Goal: Task Accomplishment & Management: Manage account settings

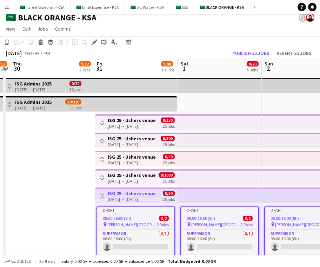
scroll to position [5, 0]
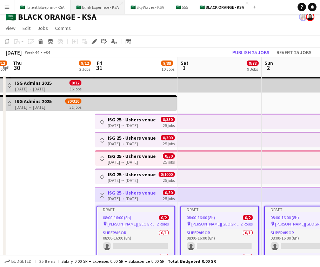
click at [100, 9] on button "🇸🇦 Blink Experince - KSA Close" at bounding box center [98, 7] width 54 height 14
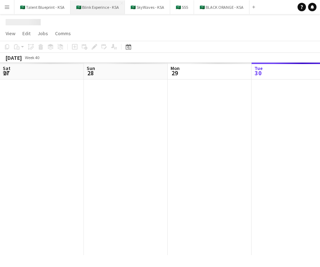
scroll to position [0, 168]
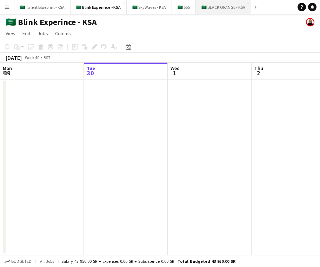
click at [212, 5] on button "🇸🇦 BLACK ORANGE - KSA Close" at bounding box center [224, 7] width 56 height 14
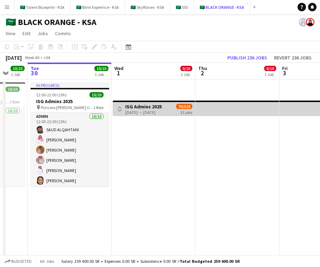
scroll to position [0, 225]
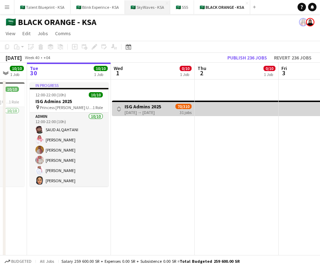
click at [150, 8] on button "🇸🇦 SkyWaves - KSA Close" at bounding box center [147, 7] width 45 height 14
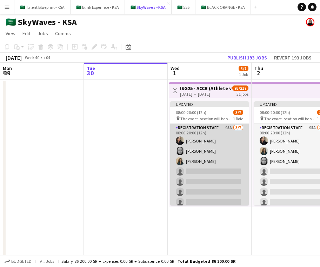
scroll to position [0, 185]
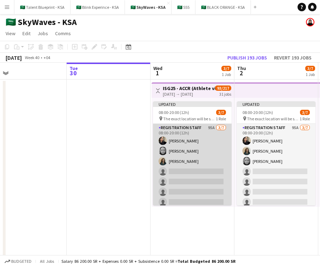
click at [202, 157] on app-card-role "Registration Staff 95A [DATE] 08:00-20:00 (12h) [PERSON_NAME] Sahar Albishri [P…" at bounding box center [192, 166] width 79 height 85
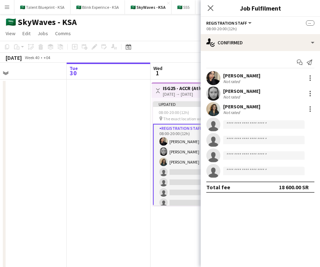
click at [184, 85] on h3 "ISG25 - ACCR (Athlete village) OCT" at bounding box center [189, 88] width 52 height 6
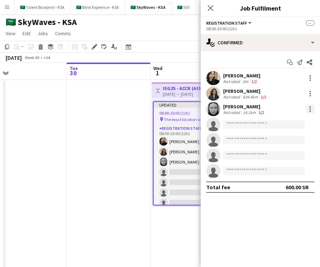
click at [307, 110] on div at bounding box center [310, 109] width 8 height 8
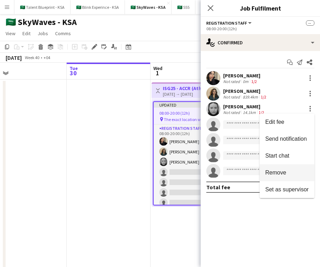
click at [291, 174] on span "Remove" at bounding box center [288, 172] width 44 height 6
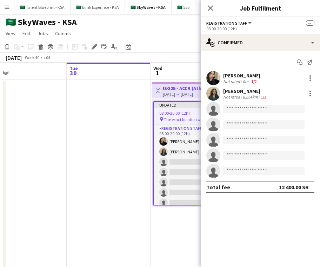
click at [9, 6] on app-icon "Menu" at bounding box center [7, 7] width 6 height 6
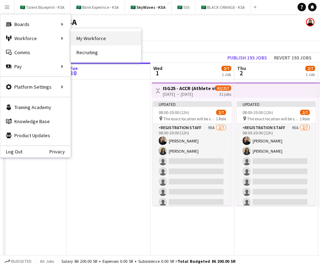
click at [100, 37] on link "My Workforce" at bounding box center [106, 38] width 70 height 14
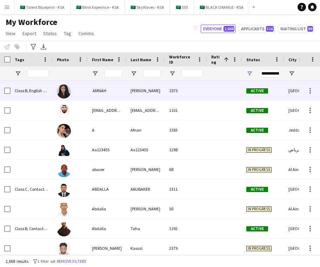
scroll to position [0, 218]
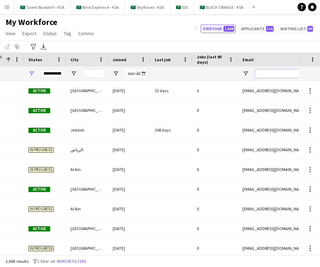
click at [279, 72] on input "Email Filter Input" at bounding box center [314, 73] width 119 height 8
paste input "**********"
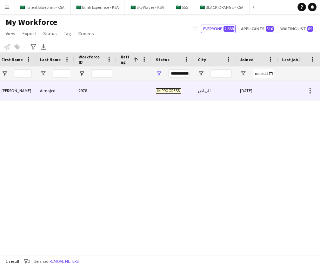
scroll to position [0, 0]
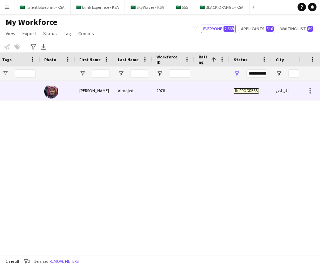
type input "**********"
click at [80, 92] on div "[PERSON_NAME]" at bounding box center [94, 90] width 39 height 19
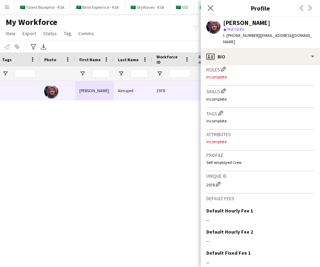
click at [165, 91] on div "2978" at bounding box center [173, 90] width 42 height 19
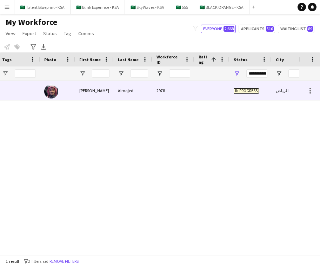
scroll to position [0, 133]
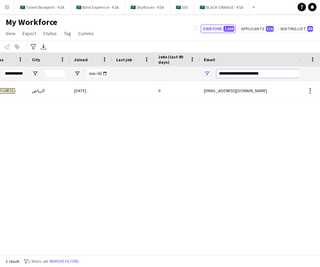
click at [282, 72] on input "**********" at bounding box center [276, 73] width 119 height 8
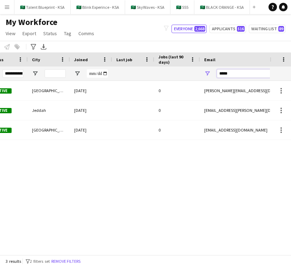
type input "******"
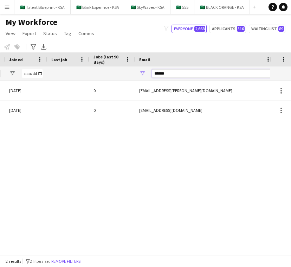
click at [220, 72] on input "******" at bounding box center [211, 73] width 119 height 8
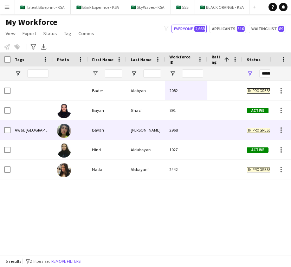
type input "*****"
click at [115, 127] on div "Bayan" at bounding box center [107, 129] width 39 height 19
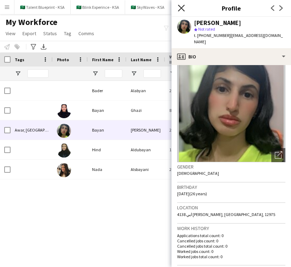
click at [181, 5] on icon "Close pop-in" at bounding box center [181, 8] width 7 height 7
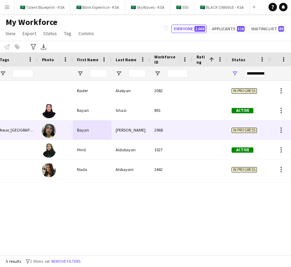
click at [194, 126] on div at bounding box center [209, 129] width 35 height 19
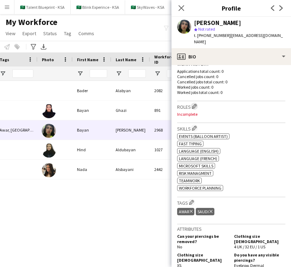
click at [193, 104] on app-icon "Edit crew company roles" at bounding box center [194, 106] width 5 height 5
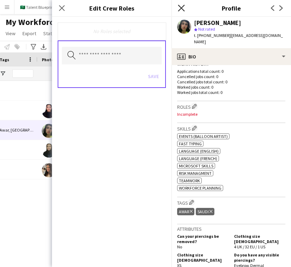
click at [181, 8] on icon at bounding box center [181, 8] width 7 height 7
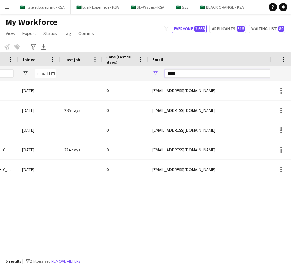
click at [201, 75] on input "*****" at bounding box center [224, 73] width 119 height 8
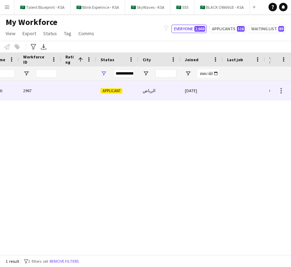
type input "******"
click at [138, 94] on div "الرياض" at bounding box center [159, 90] width 42 height 19
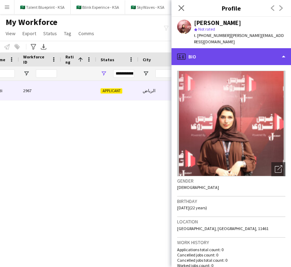
click at [272, 51] on div "profile Bio" at bounding box center [230, 56] width 119 height 17
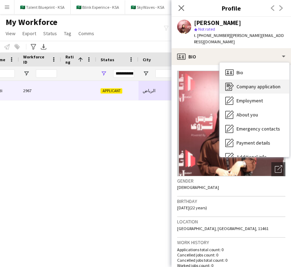
click at [269, 79] on div "Company application Company application" at bounding box center [255, 86] width 70 height 14
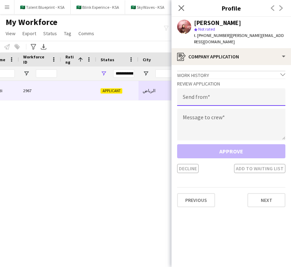
click at [251, 92] on input "email" at bounding box center [231, 97] width 108 height 18
type input "**********"
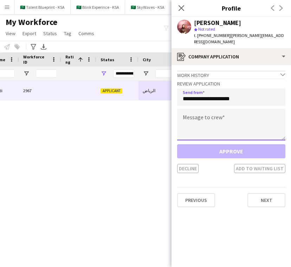
click at [250, 112] on textarea at bounding box center [231, 125] width 108 height 32
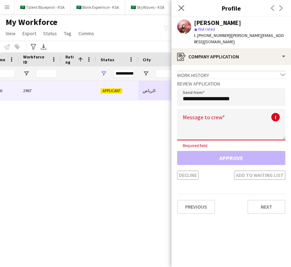
click at [203, 117] on textarea at bounding box center [231, 125] width 108 height 32
paste textarea "**********"
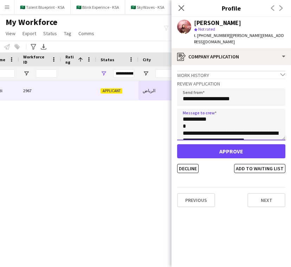
drag, startPoint x: 206, startPoint y: 115, endPoint x: 189, endPoint y: 114, distance: 17.2
click at [189, 114] on textarea "**********" at bounding box center [231, 125] width 108 height 32
type textarea "**********"
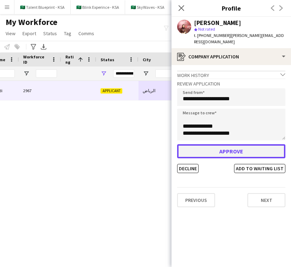
click at [248, 144] on button "Approve" at bounding box center [231, 151] width 108 height 14
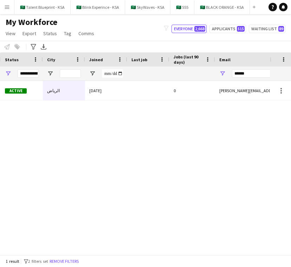
scroll to position [0, 333]
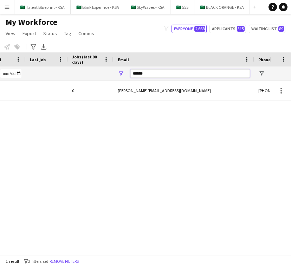
click at [164, 71] on input "******" at bounding box center [189, 73] width 119 height 8
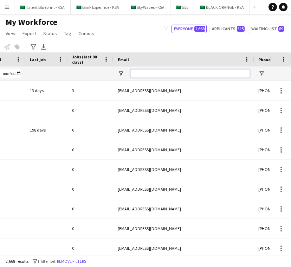
click at [225, 74] on input "Email Filter Input" at bounding box center [189, 73] width 119 height 8
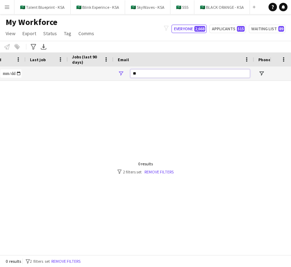
type input "*"
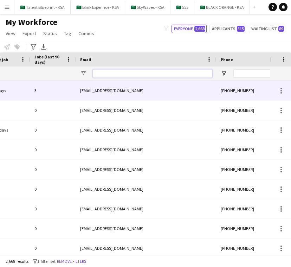
scroll to position [0, 382]
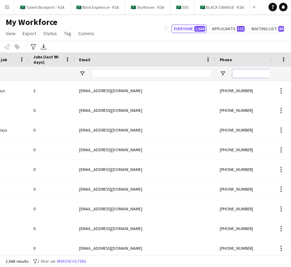
click at [253, 75] on input "Phone Filter Input" at bounding box center [266, 73] width 69 height 8
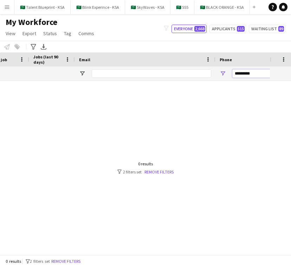
scroll to position [0, 341]
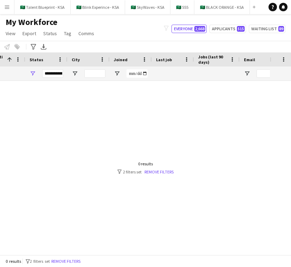
type input "*********"
click at [191, 132] on div at bounding box center [135, 168] width 270 height 174
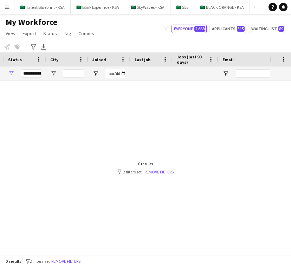
scroll to position [0, 252]
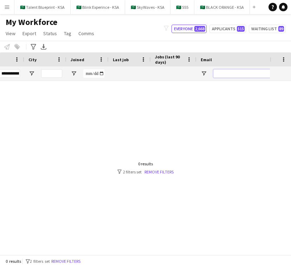
click at [237, 73] on input "Email Filter Input" at bounding box center [272, 73] width 119 height 8
type input "*"
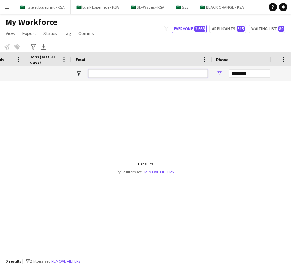
scroll to position [0, 446]
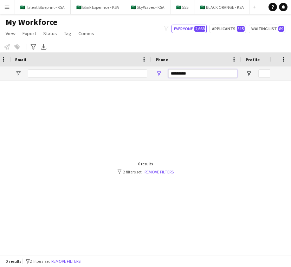
click at [198, 73] on input "*********" at bounding box center [202, 73] width 69 height 8
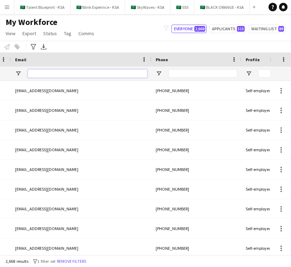
click at [121, 71] on input "Email Filter Input" at bounding box center [87, 73] width 119 height 8
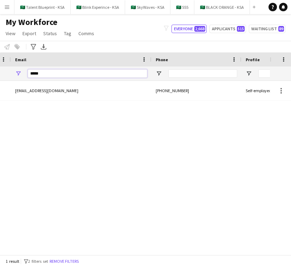
scroll to position [0, 399]
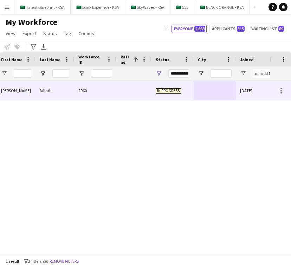
type input "*****"
click at [189, 93] on div "In progress" at bounding box center [172, 90] width 42 height 19
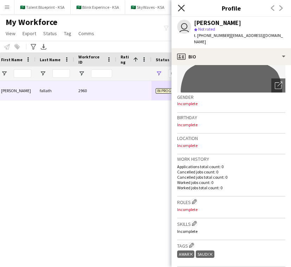
click at [184, 10] on icon "Close pop-in" at bounding box center [181, 8] width 7 height 7
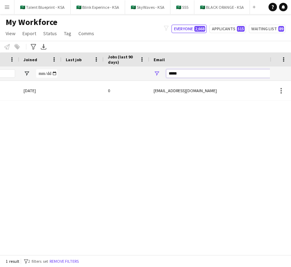
click at [233, 72] on input "*****" at bounding box center [225, 73] width 119 height 8
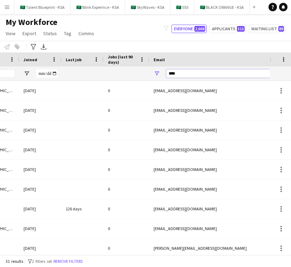
type input "*****"
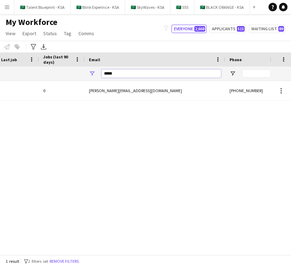
click at [188, 75] on input "*****" at bounding box center [161, 73] width 119 height 8
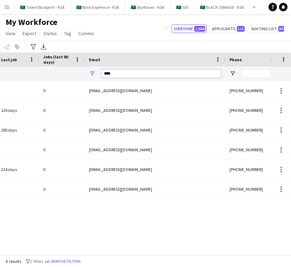
type input "*****"
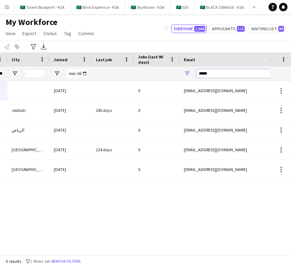
click at [234, 72] on input "*****" at bounding box center [255, 73] width 119 height 8
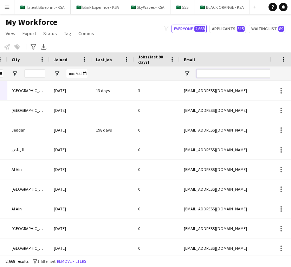
click at [232, 75] on input "Email Filter Input" at bounding box center [255, 73] width 119 height 8
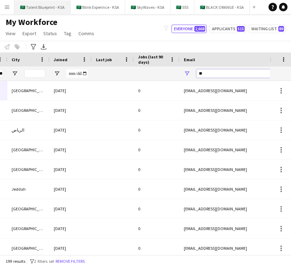
type input "**"
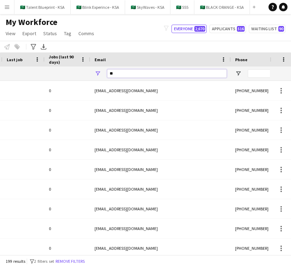
click at [188, 73] on input "**" at bounding box center [166, 73] width 119 height 8
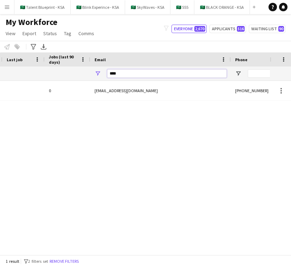
scroll to position [0, 174]
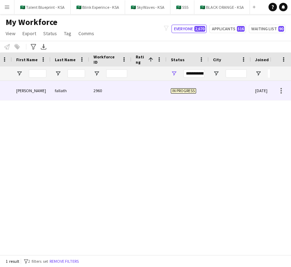
type input "****"
click at [161, 85] on div at bounding box center [148, 90] width 35 height 19
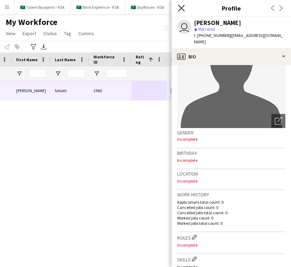
click at [182, 7] on icon at bounding box center [181, 8] width 7 height 7
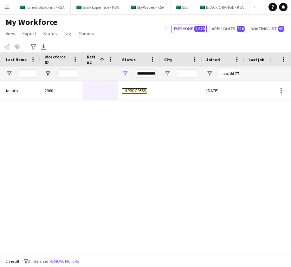
scroll to position [0, 142]
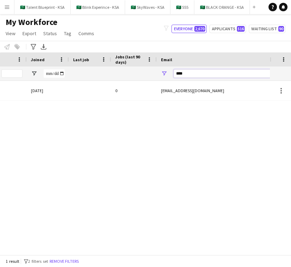
click at [208, 70] on input "****" at bounding box center [233, 73] width 119 height 8
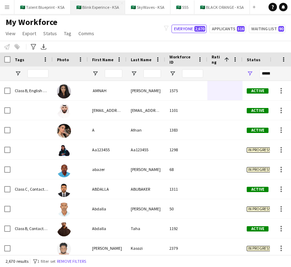
click at [92, 7] on button "🇸🇦 Blink Experince - KSA Close" at bounding box center [98, 7] width 54 height 14
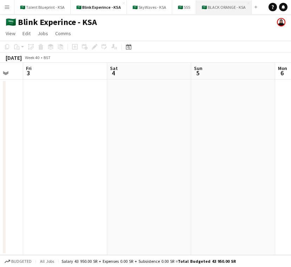
click at [232, 3] on button "🇸🇦 BLACK ORANGE - KSA Close" at bounding box center [224, 7] width 56 height 14
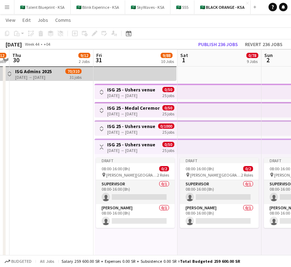
click at [39, 194] on app-date-cell at bounding box center [51, 191] width 84 height 294
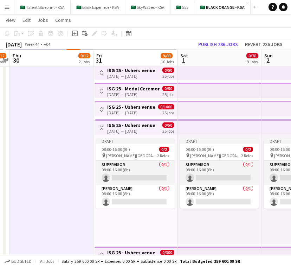
scroll to position [54, 0]
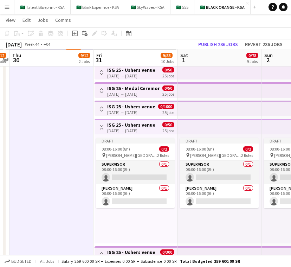
click at [217, 129] on app-top-bar at bounding box center [219, 126] width 84 height 15
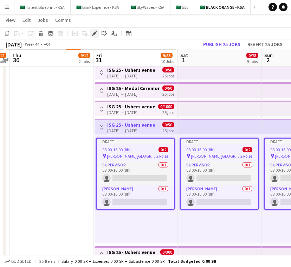
click at [94, 32] on icon "Edit" at bounding box center [95, 34] width 6 height 6
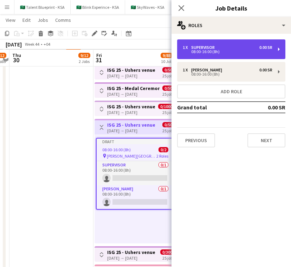
click at [236, 52] on div "08:00-16:00 (8h)" at bounding box center [228, 52] width 90 height 4
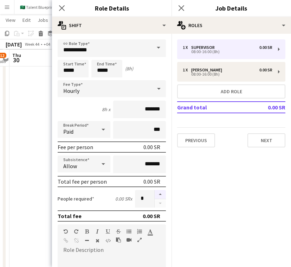
click at [161, 194] on button "button" at bounding box center [160, 194] width 11 height 9
type input "*"
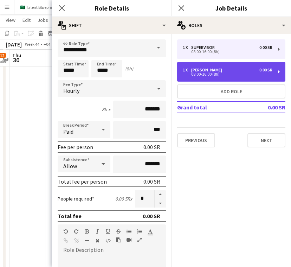
click at [253, 69] on div "1 x Usher 0.00 SR" at bounding box center [228, 69] width 90 height 5
type input "*****"
type input "*"
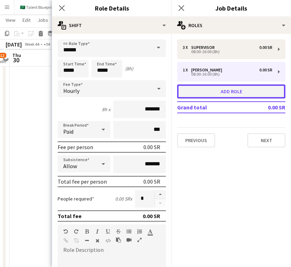
click at [249, 93] on button "Add role" at bounding box center [231, 91] width 108 height 14
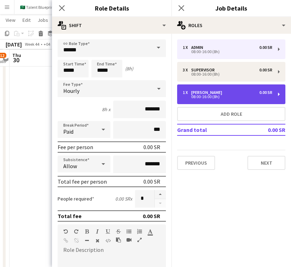
click at [233, 89] on div "1 x Usher 0.00 SR 08:00-16:00 (8h)" at bounding box center [231, 94] width 108 height 20
type input "*****"
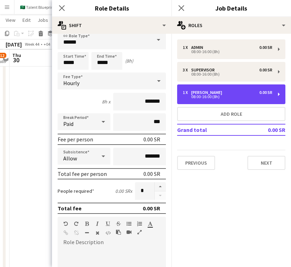
scroll to position [0, 0]
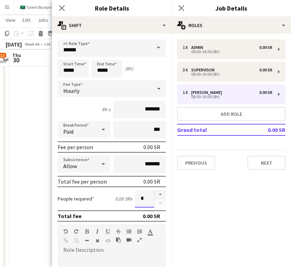
click at [145, 196] on input "*" at bounding box center [144, 199] width 19 height 18
click at [161, 194] on button "button" at bounding box center [160, 194] width 11 height 9
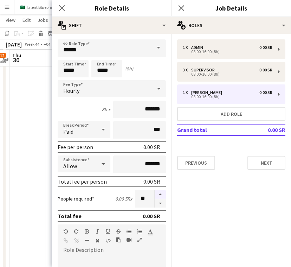
click at [161, 194] on button "button" at bounding box center [160, 194] width 11 height 9
type input "**"
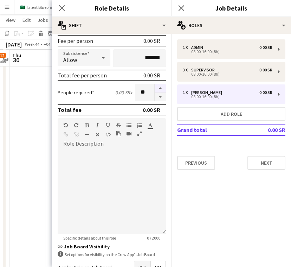
scroll to position [153, 0]
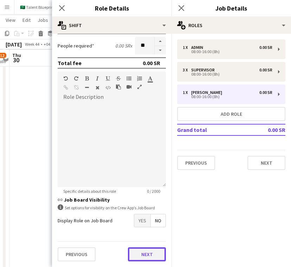
click at [143, 258] on button "Next" at bounding box center [147, 254] width 38 height 14
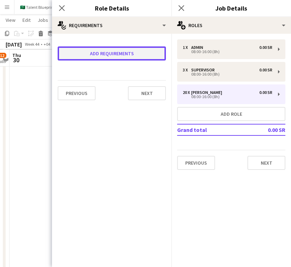
click at [110, 56] on button "Add requirements" at bounding box center [112, 53] width 108 height 14
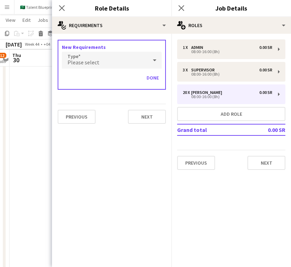
click at [110, 57] on div "Please select" at bounding box center [105, 60] width 86 height 17
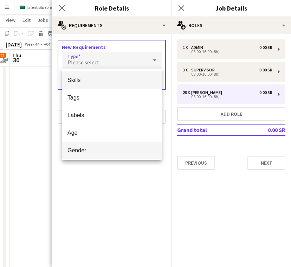
click at [104, 143] on mat-option "Gender" at bounding box center [112, 151] width 100 height 18
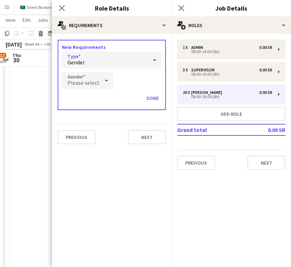
click at [90, 77] on div "Please select" at bounding box center [81, 80] width 38 height 17
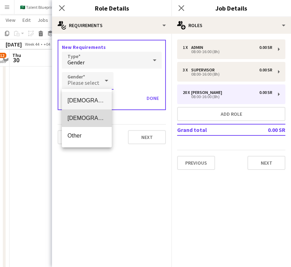
click at [96, 118] on span "[DEMOGRAPHIC_DATA]" at bounding box center [86, 118] width 39 height 7
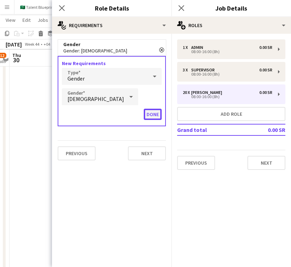
click at [151, 111] on button "Done" at bounding box center [153, 114] width 18 height 11
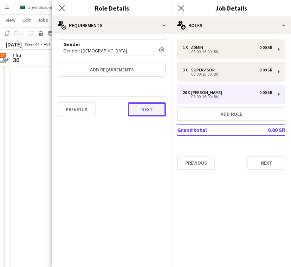
click at [149, 112] on button "Next" at bounding box center [147, 109] width 38 height 14
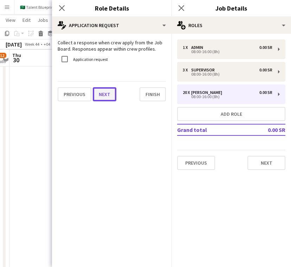
click at [102, 93] on button "Next" at bounding box center [105, 94] width 24 height 14
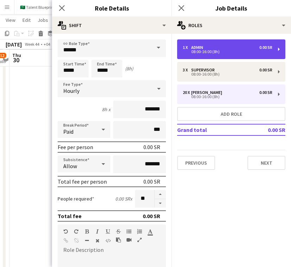
click at [239, 54] on div "1 x Admin 0.00 SR 08:00-16:00 (8h)" at bounding box center [231, 49] width 108 height 20
type input "*****"
type input "*"
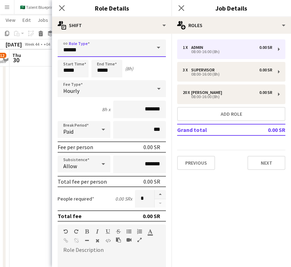
click at [102, 54] on input "*****" at bounding box center [112, 48] width 108 height 18
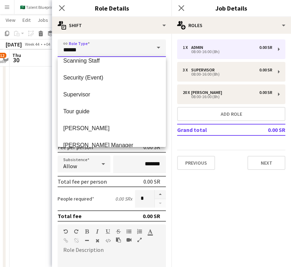
scroll to position [354, 0]
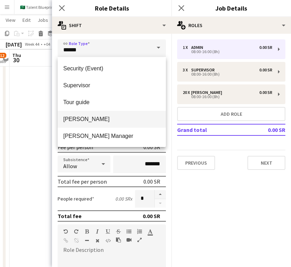
click at [107, 120] on span "[PERSON_NAME]" at bounding box center [111, 119] width 97 height 7
type input "*****"
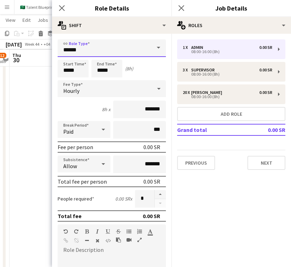
scroll to position [39, 0]
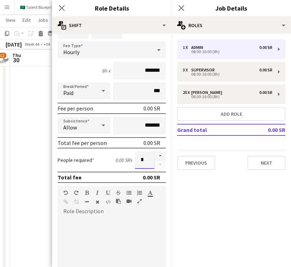
click at [141, 161] on input "*" at bounding box center [144, 160] width 19 height 18
click at [158, 156] on button "button" at bounding box center [160, 155] width 11 height 9
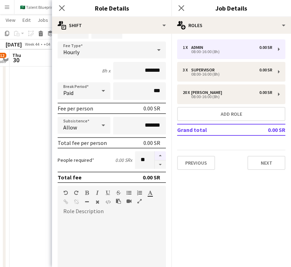
click at [158, 156] on button "button" at bounding box center [160, 155] width 11 height 9
type input "**"
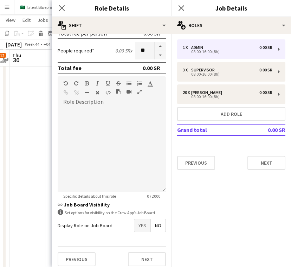
scroll to position [153, 0]
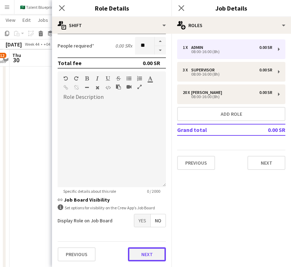
click at [151, 249] on button "Next" at bounding box center [147, 254] width 38 height 14
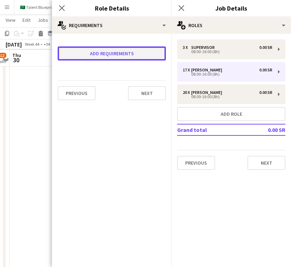
click at [132, 52] on button "Add requirements" at bounding box center [112, 53] width 108 height 14
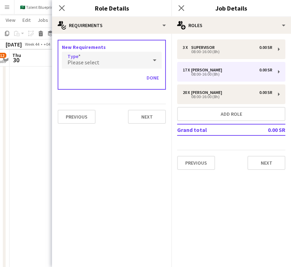
click at [77, 61] on span "Please select" at bounding box center [83, 62] width 32 height 7
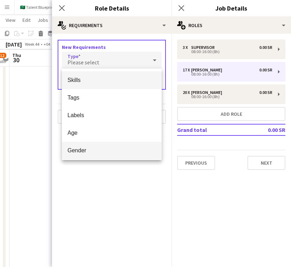
click at [112, 144] on mat-option "Gender" at bounding box center [112, 151] width 100 height 18
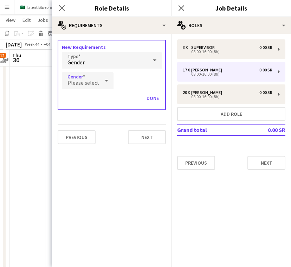
click at [89, 81] on span "Please select" at bounding box center [83, 82] width 32 height 7
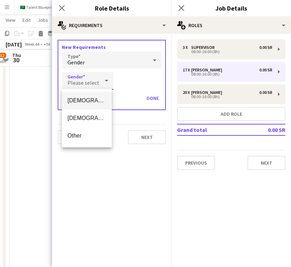
click at [97, 99] on span "[DEMOGRAPHIC_DATA]" at bounding box center [86, 100] width 39 height 7
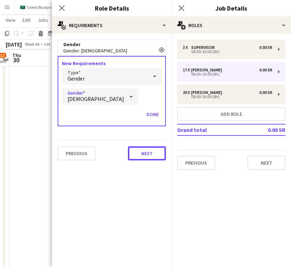
click at [150, 152] on button "Next" at bounding box center [147, 153] width 38 height 14
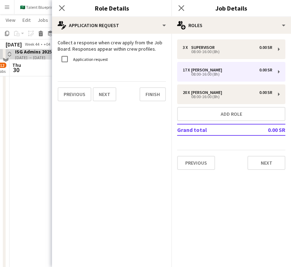
scroll to position [71, 0]
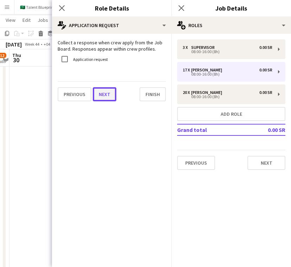
click at [106, 91] on button "Next" at bounding box center [105, 94] width 24 height 14
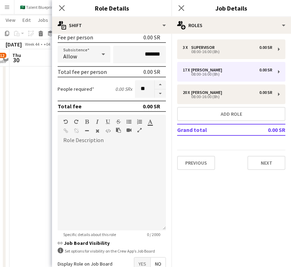
scroll to position [153, 0]
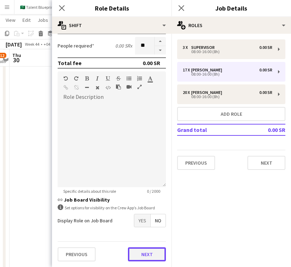
click at [158, 255] on button "Next" at bounding box center [147, 254] width 38 height 14
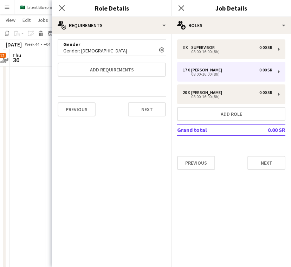
scroll to position [0, 0]
click at [60, 7] on icon at bounding box center [61, 8] width 7 height 7
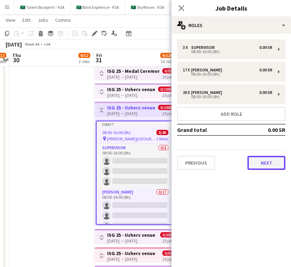
click at [271, 162] on button "Next" at bounding box center [266, 163] width 38 height 14
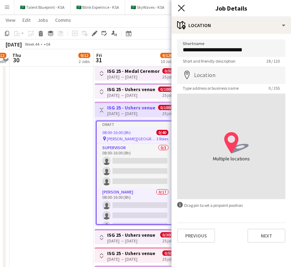
click at [182, 9] on icon at bounding box center [181, 8] width 7 height 7
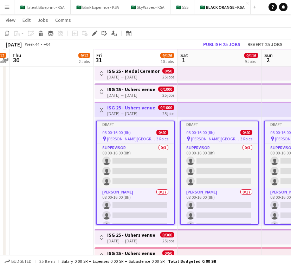
click at [174, 109] on div "0/1000 25 jobs" at bounding box center [166, 110] width 16 height 11
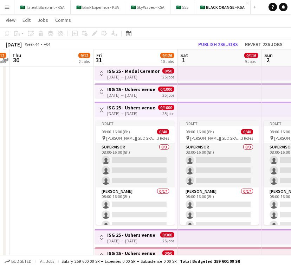
click at [103, 107] on app-icon "Toggle View" at bounding box center [101, 109] width 5 height 5
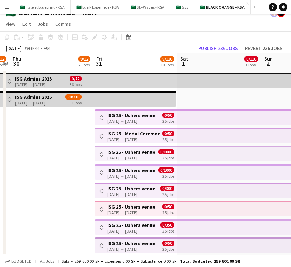
scroll to position [10, 0]
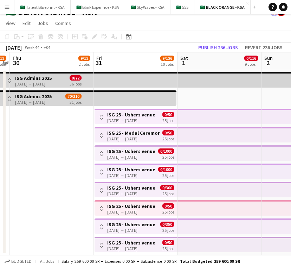
click at [102, 224] on app-icon "Toggle View" at bounding box center [101, 226] width 5 height 5
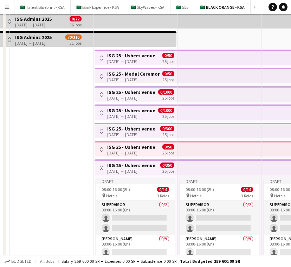
scroll to position [118, 0]
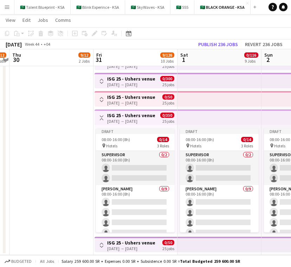
click at [101, 117] on app-icon "Toggle View" at bounding box center [101, 117] width 5 height 5
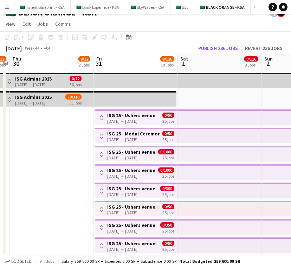
click at [103, 191] on app-icon "Toggle View" at bounding box center [101, 190] width 5 height 5
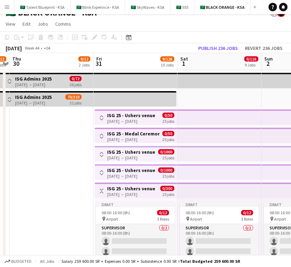
click at [103, 191] on app-icon "Toggle View" at bounding box center [101, 190] width 5 height 5
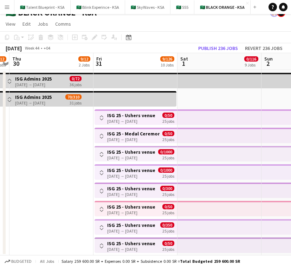
click at [103, 121] on button "Toggle View" at bounding box center [101, 117] width 8 height 8
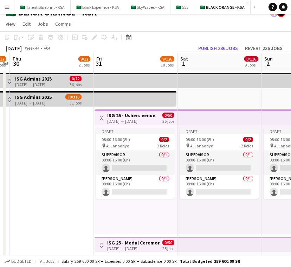
click at [103, 121] on button "Toggle View" at bounding box center [101, 117] width 8 height 8
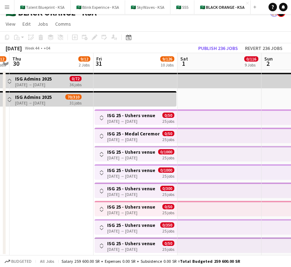
click at [101, 136] on app-icon "Toggle View" at bounding box center [101, 135] width 5 height 5
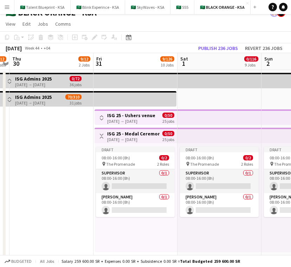
click at [101, 136] on app-icon "Toggle View" at bounding box center [101, 135] width 5 height 5
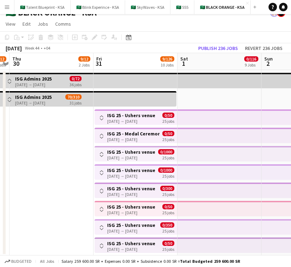
click at [102, 151] on button "Toggle View" at bounding box center [101, 154] width 8 height 8
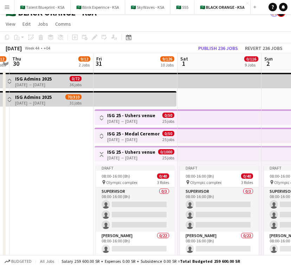
click at [102, 151] on button "Toggle View" at bounding box center [101, 154] width 8 height 8
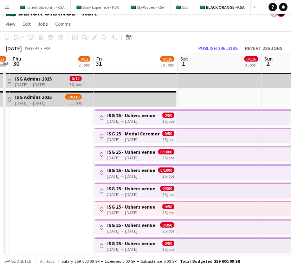
click at [169, 152] on span "0/1000" at bounding box center [166, 151] width 16 height 5
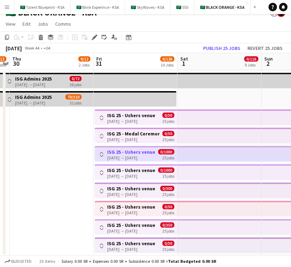
click at [143, 154] on h3 "ISG 25 - Ushers venue" at bounding box center [131, 152] width 48 height 6
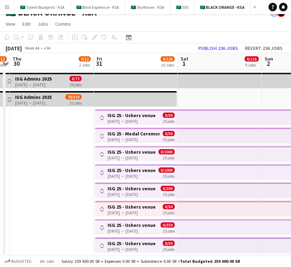
click at [104, 155] on app-icon "Toggle View" at bounding box center [101, 154] width 5 height 5
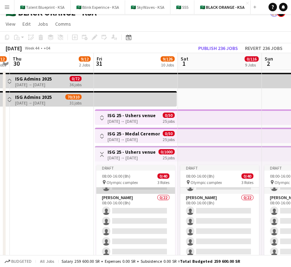
scroll to position [46, 0]
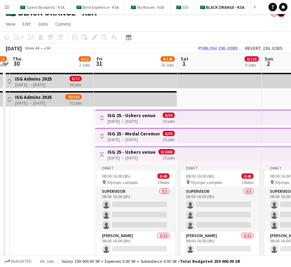
click at [102, 154] on app-icon "Toggle View" at bounding box center [101, 154] width 5 height 5
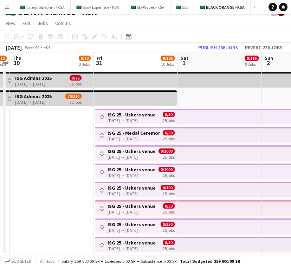
click at [145, 237] on app-top-bar "Toggle View ISG 25 - Ushers venue 31-10-2025 → 24-11-2025 0/50 25 jobs" at bounding box center [136, 243] width 83 height 15
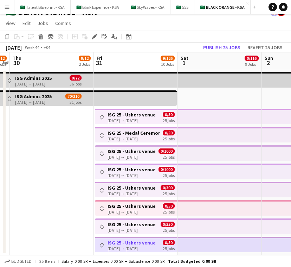
click at [102, 247] on app-icon "Toggle View" at bounding box center [101, 244] width 5 height 5
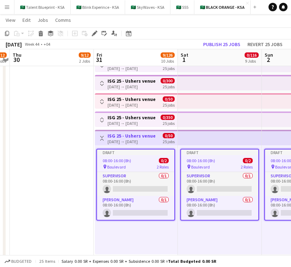
click at [124, 137] on h3 "ISG 25 - Ushers venue" at bounding box center [131, 135] width 48 height 6
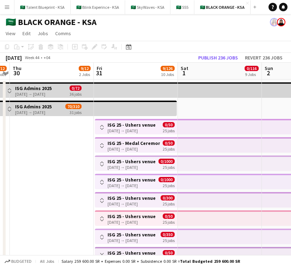
click at [132, 125] on h3 "ISG 25 - Ushers venue" at bounding box center [131, 125] width 48 height 6
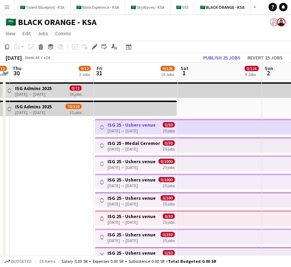
click at [99, 125] on app-icon "Toggle View" at bounding box center [101, 127] width 5 height 5
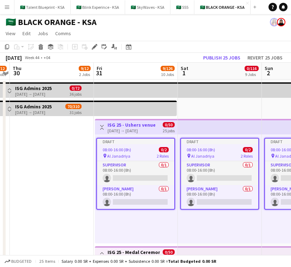
click at [100, 128] on app-icon "Toggle View" at bounding box center [101, 127] width 5 height 5
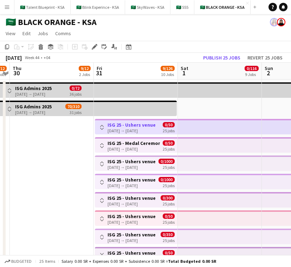
click at [99, 143] on button "Toggle View" at bounding box center [102, 145] width 8 height 8
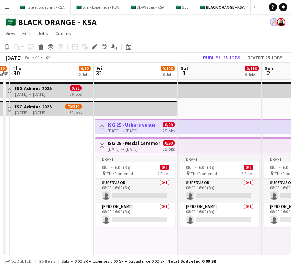
click at [99, 143] on button "Toggle View" at bounding box center [102, 145] width 8 height 8
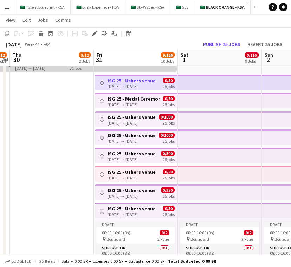
click at [100, 154] on app-icon "Toggle View" at bounding box center [101, 156] width 5 height 5
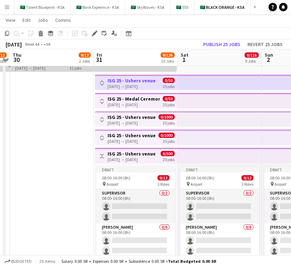
click at [100, 154] on app-icon "Toggle View" at bounding box center [101, 156] width 5 height 5
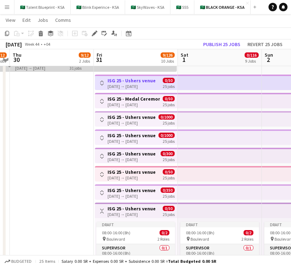
click at [100, 135] on button "Toggle View" at bounding box center [102, 137] width 8 height 8
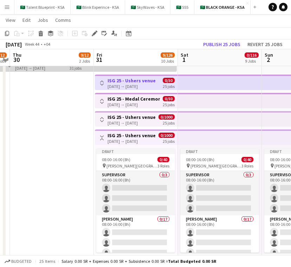
click at [100, 135] on button "Toggle View" at bounding box center [102, 137] width 8 height 8
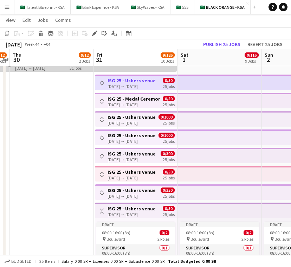
click at [100, 123] on button "Toggle View" at bounding box center [102, 119] width 8 height 8
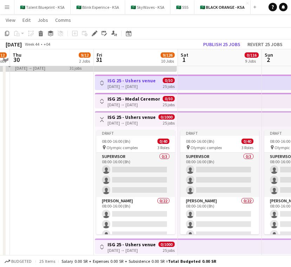
click at [100, 123] on button "Toggle View" at bounding box center [102, 119] width 8 height 8
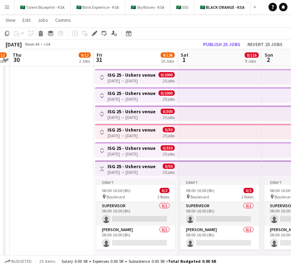
click at [101, 145] on div "Toggle View ISG 25 - Ushers venue 31-10-2025 → 24-11-2025 0/350 25 jobs" at bounding box center [136, 150] width 77 height 12
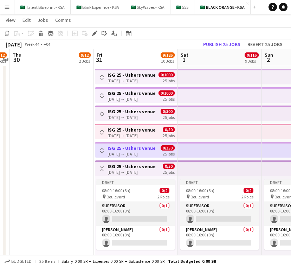
click at [102, 147] on button "Toggle View" at bounding box center [102, 150] width 8 height 8
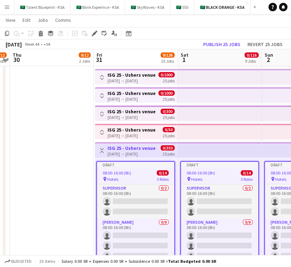
click at [102, 148] on app-icon "Toggle View" at bounding box center [101, 150] width 5 height 5
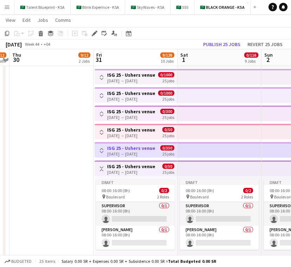
click at [101, 132] on app-icon "Toggle View" at bounding box center [101, 132] width 5 height 5
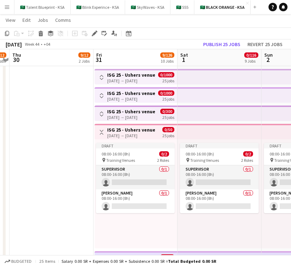
click at [101, 132] on app-icon "Toggle View" at bounding box center [101, 132] width 5 height 5
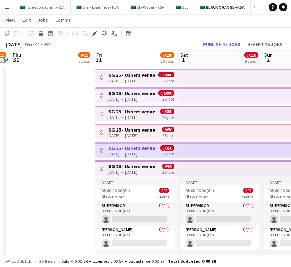
click at [101, 116] on app-icon "Toggle View" at bounding box center [101, 113] width 5 height 5
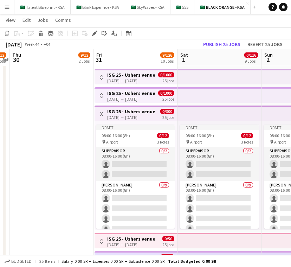
click at [101, 116] on app-icon "Toggle View" at bounding box center [101, 113] width 5 height 5
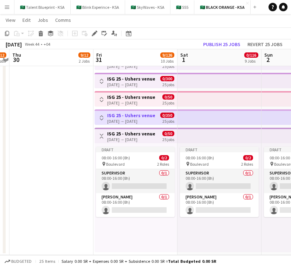
click at [101, 135] on app-icon "Toggle View" at bounding box center [101, 135] width 5 height 5
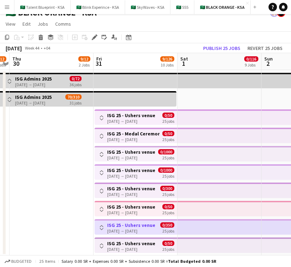
click at [101, 245] on app-icon "Toggle View" at bounding box center [101, 245] width 5 height 5
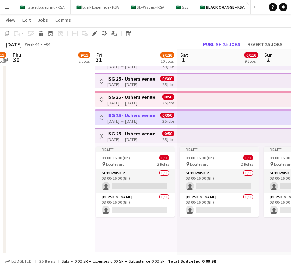
click at [197, 138] on app-top-bar at bounding box center [219, 135] width 84 height 15
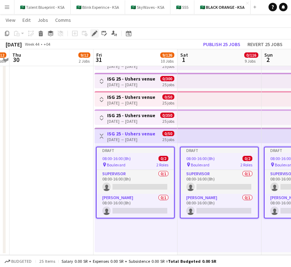
click at [95, 32] on icon at bounding box center [94, 34] width 4 height 4
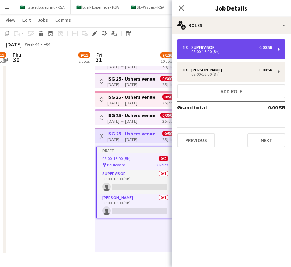
click at [269, 46] on div "0.00 SR" at bounding box center [265, 47] width 13 height 5
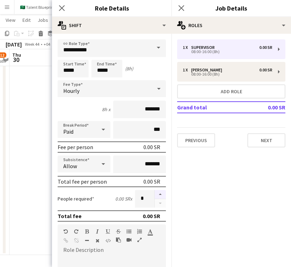
click at [158, 190] on button "button" at bounding box center [160, 194] width 11 height 9
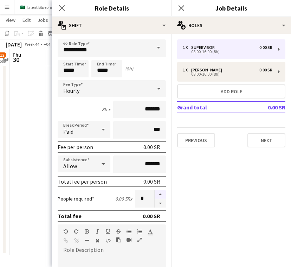
type input "*"
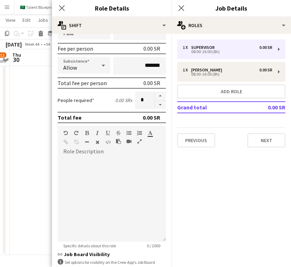
scroll to position [153, 0]
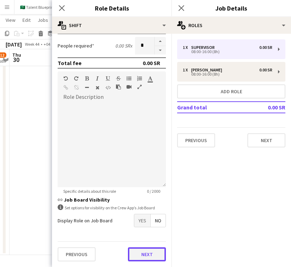
click at [150, 249] on button "Next" at bounding box center [147, 254] width 38 height 14
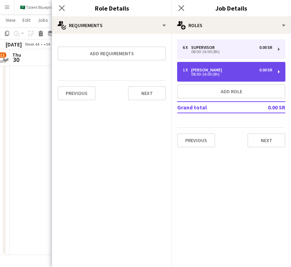
click at [212, 72] on div "08:00-16:00 (8h)" at bounding box center [228, 74] width 90 height 4
type input "*****"
type input "*"
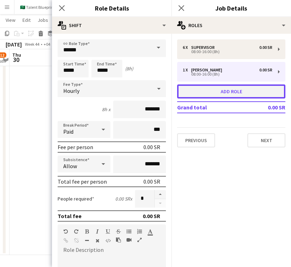
click at [252, 90] on button "Add role" at bounding box center [231, 91] width 108 height 14
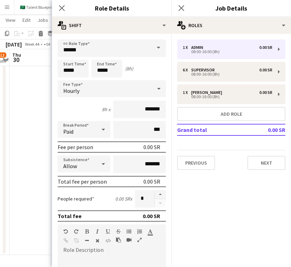
click at [154, 52] on span at bounding box center [158, 47] width 15 height 17
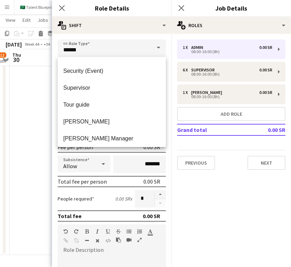
scroll to position [363, 0]
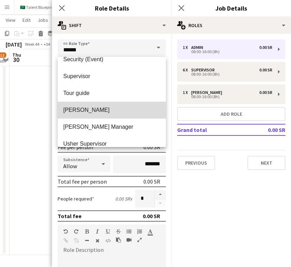
click at [139, 107] on span "[PERSON_NAME]" at bounding box center [111, 109] width 97 height 7
type input "*****"
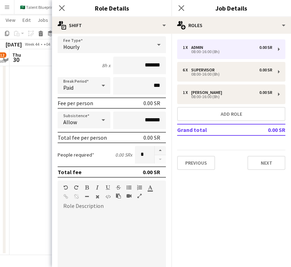
scroll to position [0, 0]
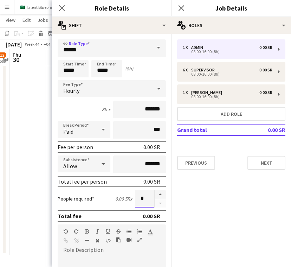
click at [146, 196] on input "*" at bounding box center [144, 199] width 19 height 18
click at [161, 193] on button "button" at bounding box center [160, 194] width 11 height 9
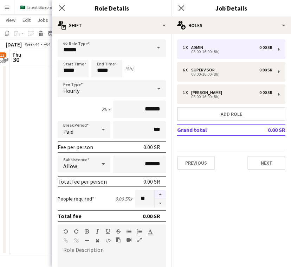
click at [161, 193] on button "button" at bounding box center [160, 194] width 11 height 9
click at [160, 193] on button "button" at bounding box center [160, 194] width 11 height 9
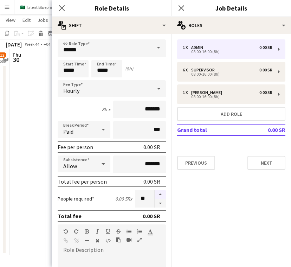
click at [160, 193] on button "button" at bounding box center [160, 194] width 11 height 9
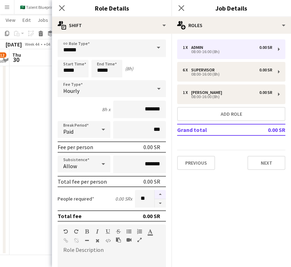
click at [160, 193] on button "button" at bounding box center [160, 194] width 11 height 9
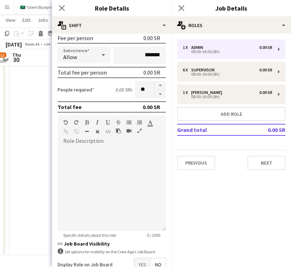
scroll to position [153, 0]
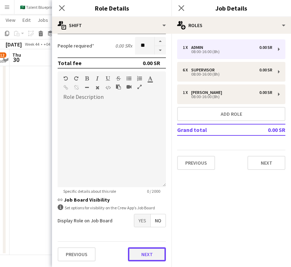
click at [155, 250] on button "Next" at bounding box center [147, 254] width 38 height 14
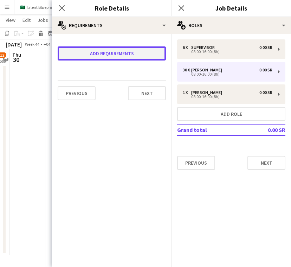
click at [149, 60] on button "Add requirements" at bounding box center [112, 53] width 108 height 14
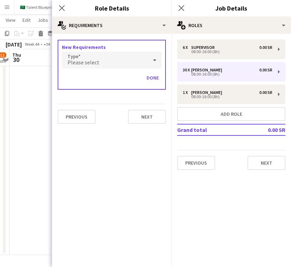
click at [130, 64] on div "Please select" at bounding box center [105, 60] width 86 height 17
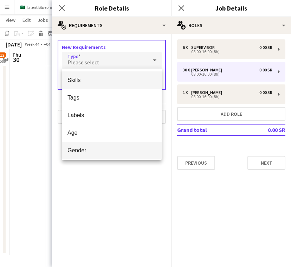
click at [118, 144] on mat-option "Gender" at bounding box center [112, 151] width 100 height 18
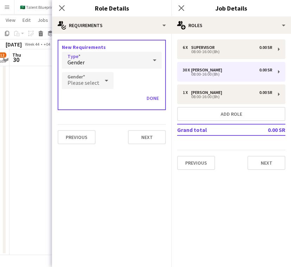
click at [93, 77] on div "Please select" at bounding box center [81, 80] width 38 height 17
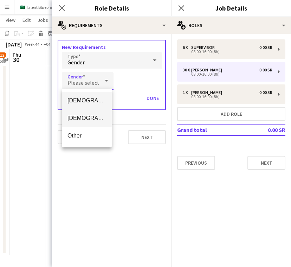
click at [92, 112] on mat-option "[DEMOGRAPHIC_DATA]" at bounding box center [87, 118] width 50 height 18
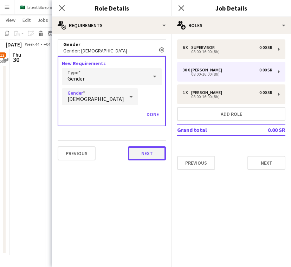
click at [159, 154] on button "Next" at bounding box center [147, 153] width 38 height 14
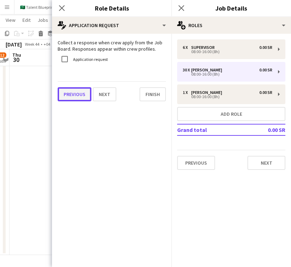
click at [73, 90] on button "Previous" at bounding box center [75, 94] width 34 height 14
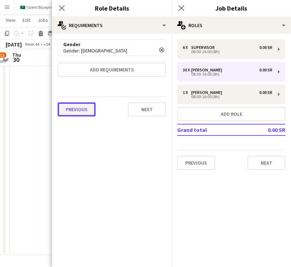
click at [83, 110] on button "Previous" at bounding box center [77, 109] width 38 height 14
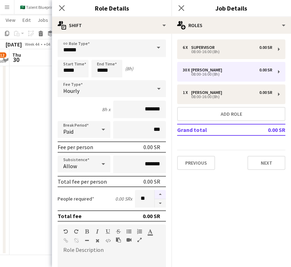
click at [161, 195] on button "button" at bounding box center [160, 194] width 11 height 9
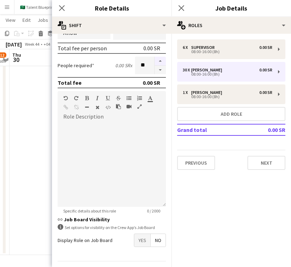
scroll to position [153, 0]
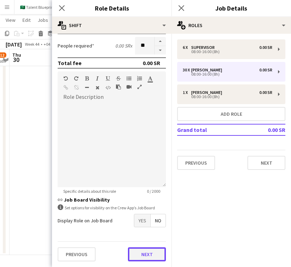
click at [151, 256] on button "Next" at bounding box center [147, 254] width 38 height 14
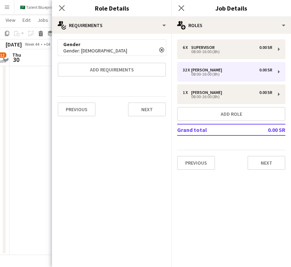
scroll to position [0, 0]
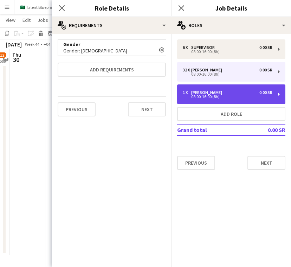
click at [236, 100] on div "1 x Usher 0.00 SR 08:00-16:00 (8h)" at bounding box center [231, 94] width 108 height 20
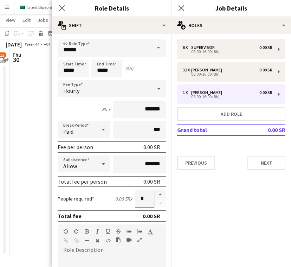
click at [144, 199] on input "*" at bounding box center [144, 199] width 19 height 18
click at [146, 193] on input "*" at bounding box center [144, 199] width 19 height 18
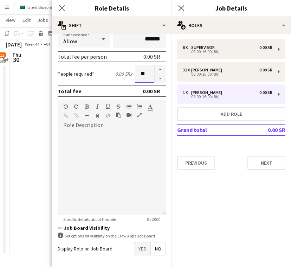
scroll to position [153, 0]
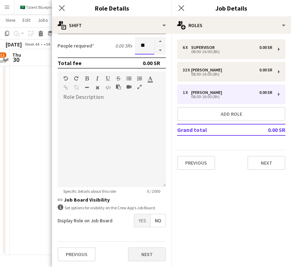
type input "**"
click at [144, 253] on button "Next" at bounding box center [147, 254] width 38 height 14
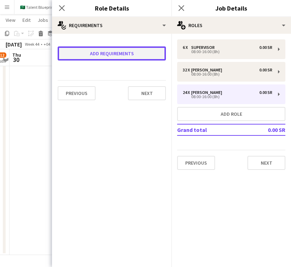
click at [137, 52] on button "Add requirements" at bounding box center [112, 53] width 108 height 14
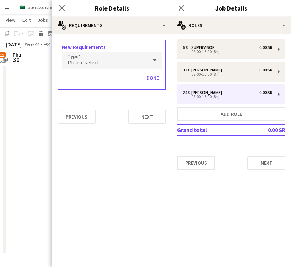
click at [131, 61] on div "Please select" at bounding box center [105, 60] width 86 height 17
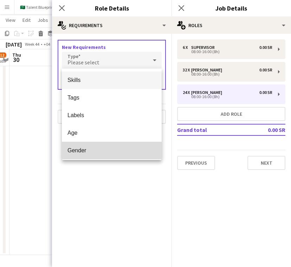
click at [122, 146] on mat-option "Gender" at bounding box center [112, 151] width 100 height 18
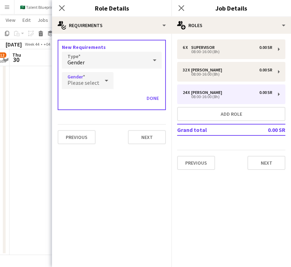
click at [96, 79] on span "Please select" at bounding box center [83, 82] width 32 height 7
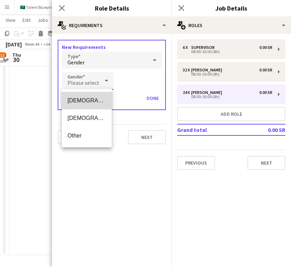
click at [97, 104] on span "[DEMOGRAPHIC_DATA]" at bounding box center [86, 100] width 39 height 7
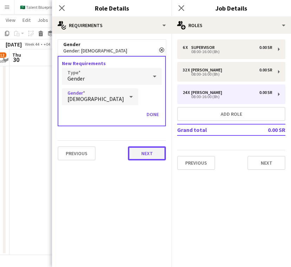
click at [153, 151] on button "Next" at bounding box center [147, 153] width 38 height 14
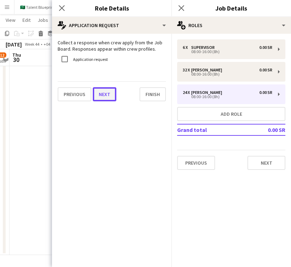
click at [110, 97] on button "Next" at bounding box center [105, 94] width 24 height 14
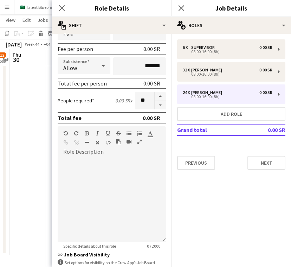
scroll to position [153, 0]
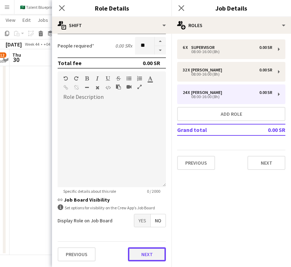
click at [152, 256] on button "Next" at bounding box center [147, 254] width 38 height 14
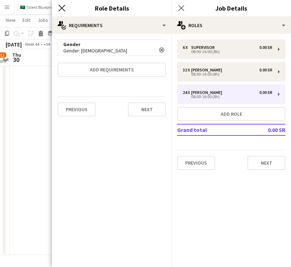
click at [61, 5] on icon "Close pop-in" at bounding box center [61, 8] width 7 height 7
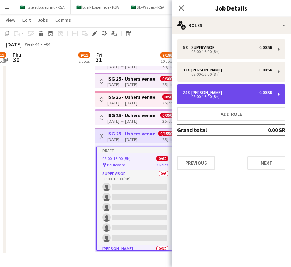
click at [246, 93] on div "24 x Usher 0.00 SR" at bounding box center [228, 92] width 90 height 5
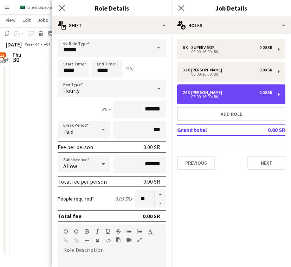
scroll to position [153, 0]
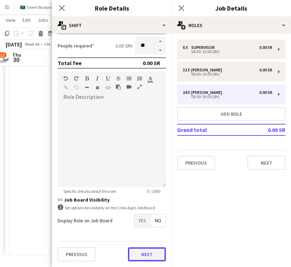
click at [157, 254] on button "Next" at bounding box center [147, 254] width 38 height 14
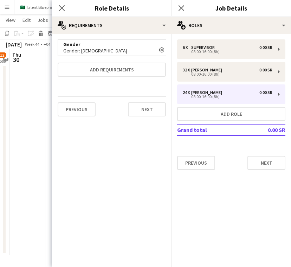
scroll to position [0, 0]
click at [85, 105] on button "Previous" at bounding box center [77, 109] width 38 height 14
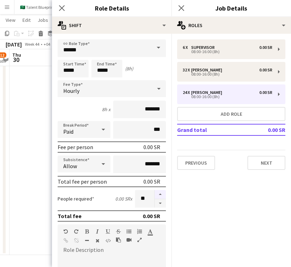
click at [161, 195] on button "button" at bounding box center [160, 194] width 11 height 9
type input "**"
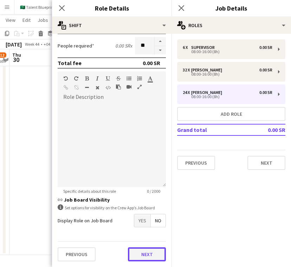
click at [154, 255] on button "Next" at bounding box center [147, 254] width 38 height 14
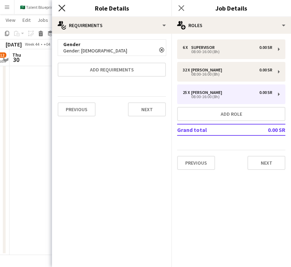
click at [63, 9] on icon "Close pop-in" at bounding box center [61, 8] width 7 height 7
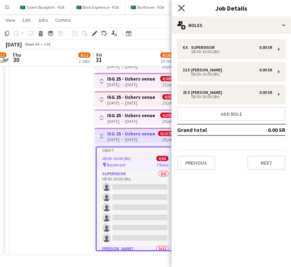
click at [179, 7] on icon "Close pop-in" at bounding box center [181, 8] width 7 height 7
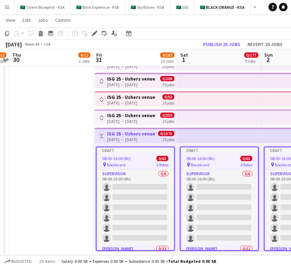
click at [104, 134] on app-icon "Toggle View" at bounding box center [101, 135] width 5 height 5
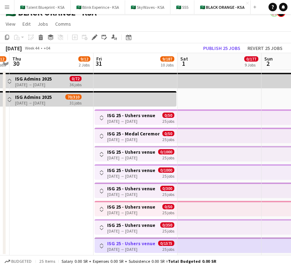
scroll to position [10, 0]
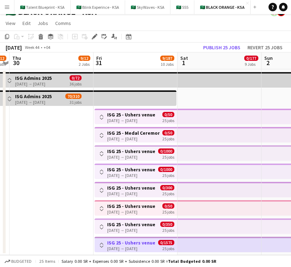
click at [127, 118] on div "[DATE] → [DATE]" at bounding box center [131, 120] width 48 height 5
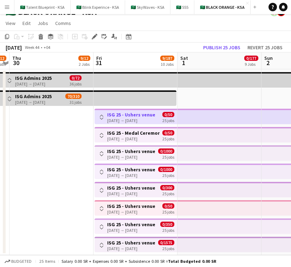
click at [103, 114] on button "Toggle View" at bounding box center [101, 117] width 8 height 8
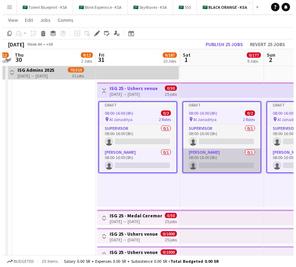
scroll to position [37, 0]
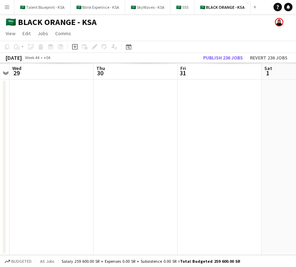
scroll to position [0, 0]
